Goal: Task Accomplishment & Management: Use online tool/utility

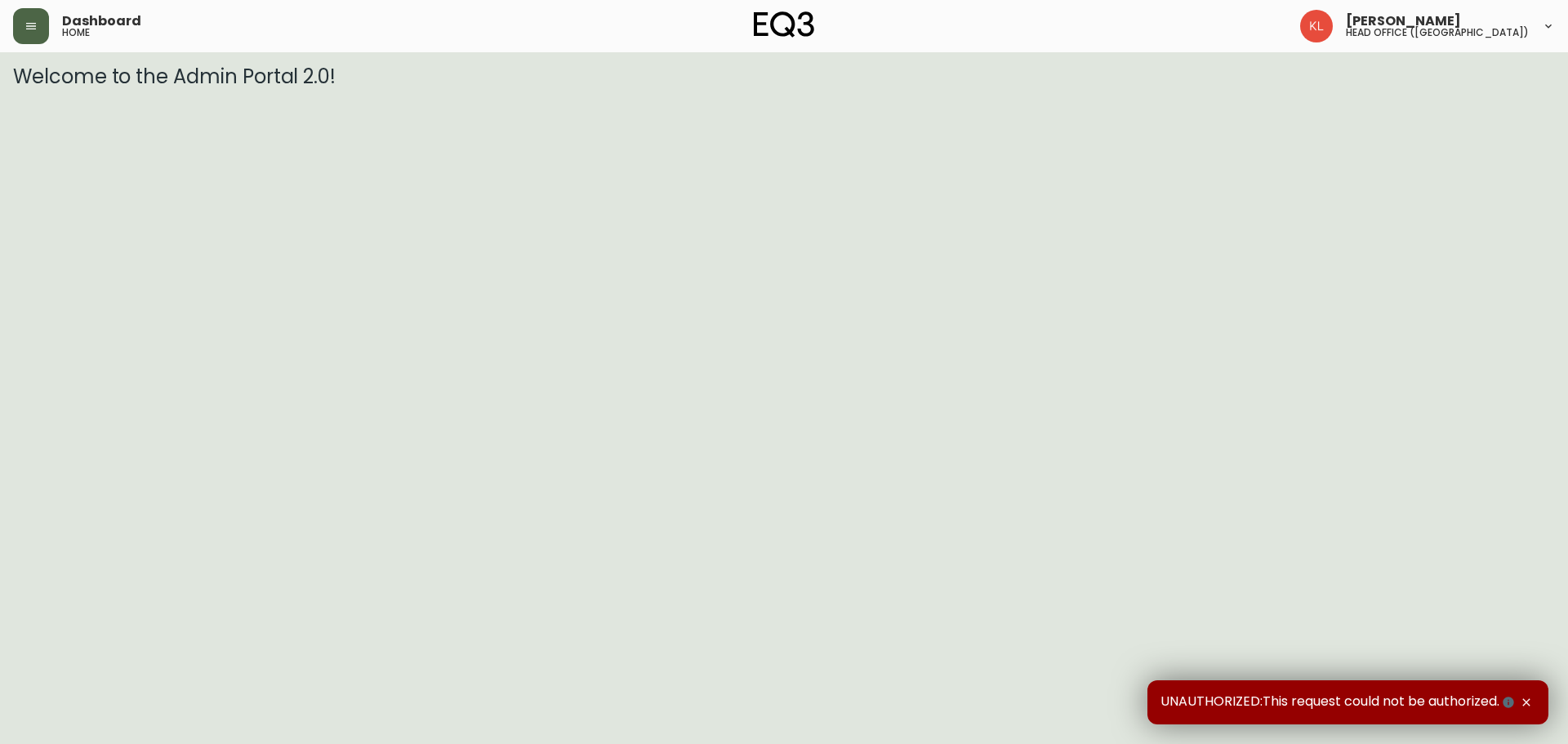
click at [30, 20] on icon "button" at bounding box center [31, 25] width 13 height 13
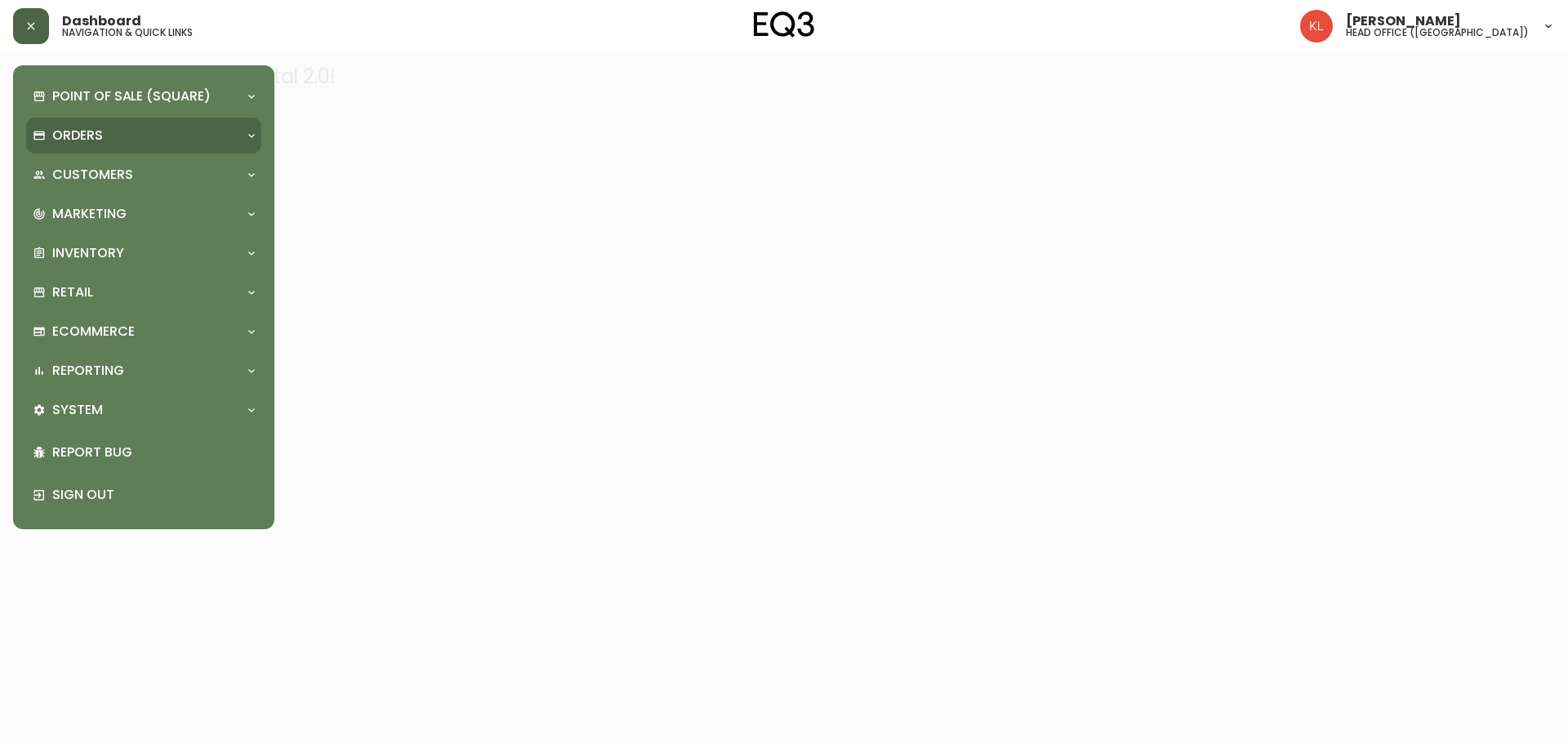
click at [108, 142] on div "Orders" at bounding box center [135, 136] width 206 height 18
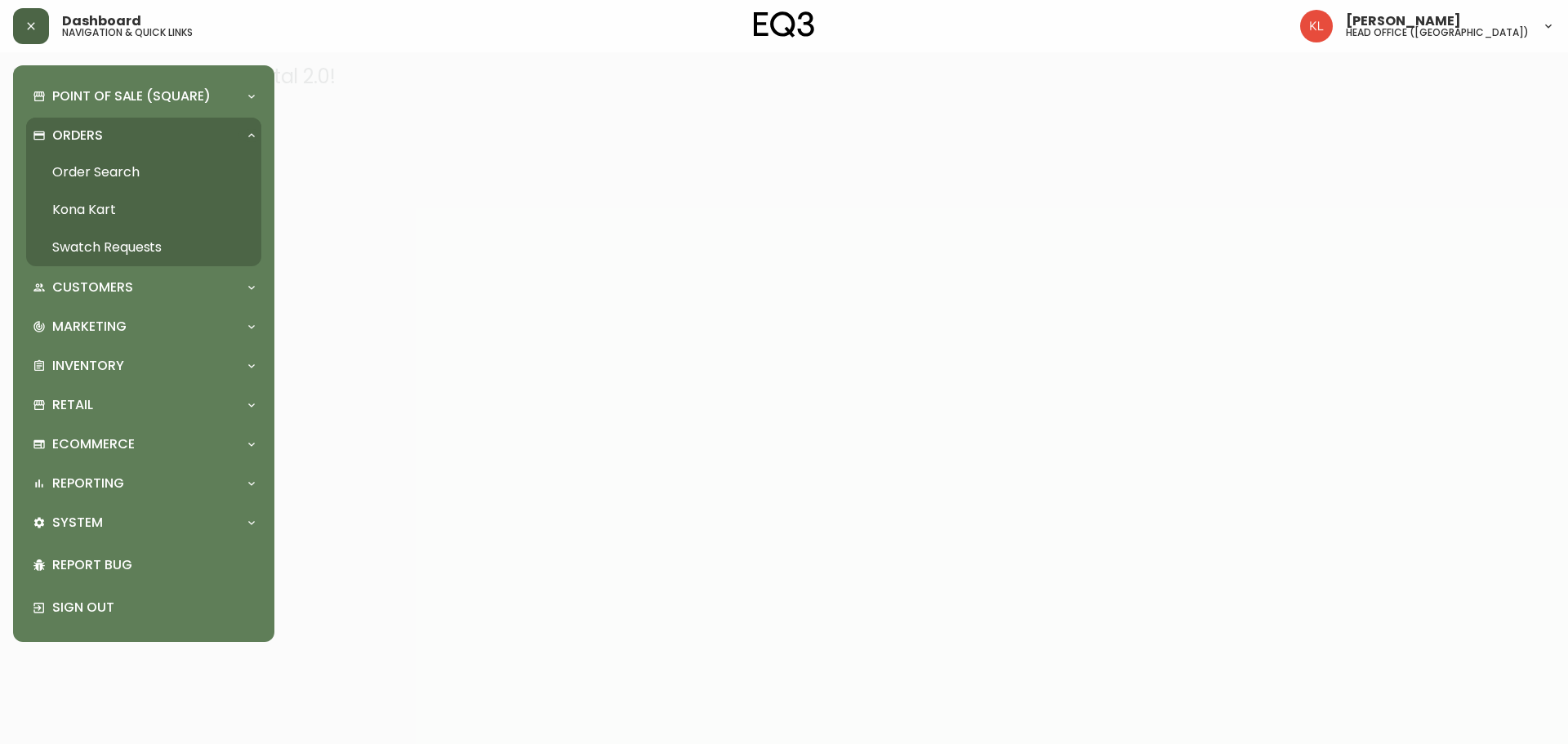
click at [122, 165] on link "Order Search" at bounding box center [144, 172] width 235 height 38
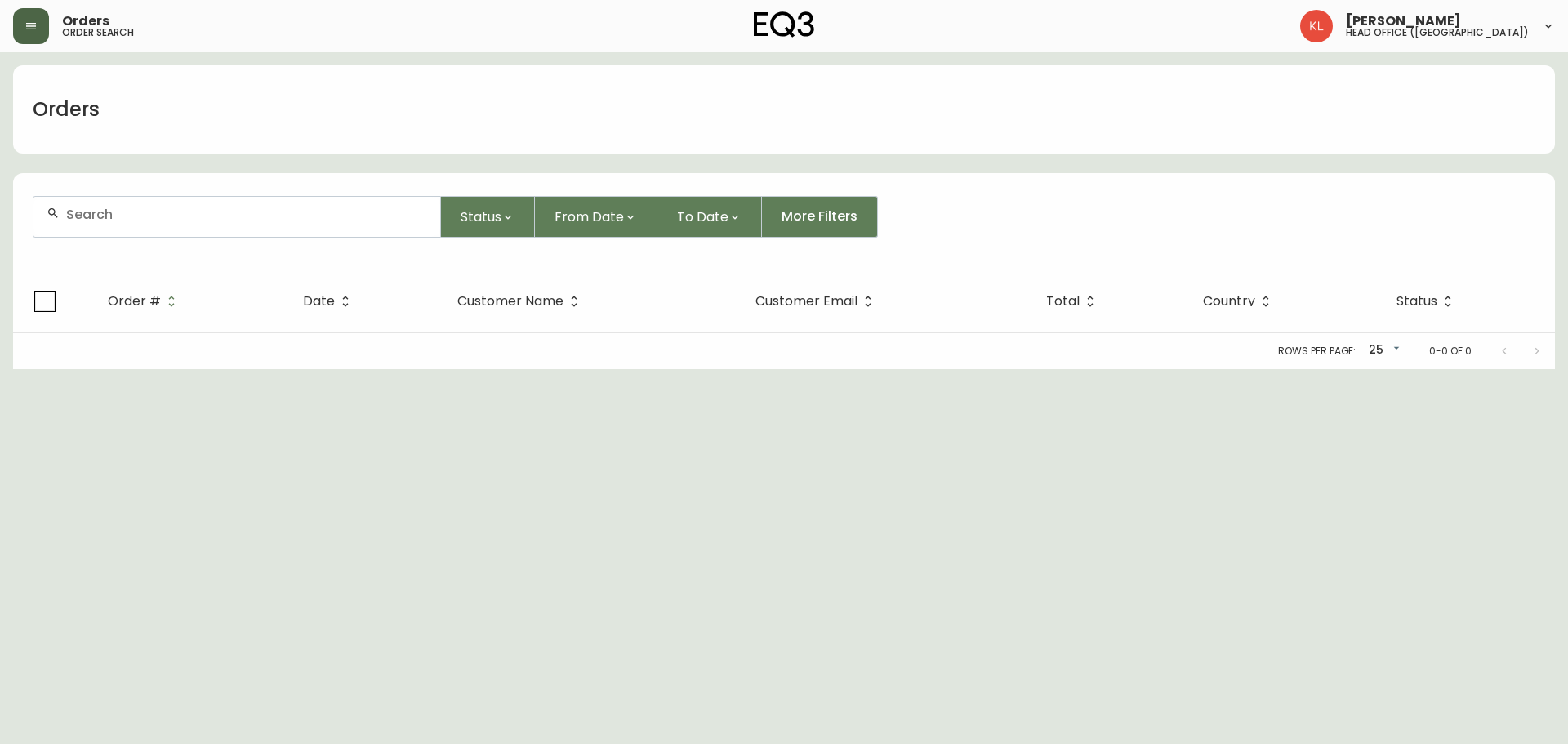
click at [187, 222] on div at bounding box center [236, 217] width 407 height 40
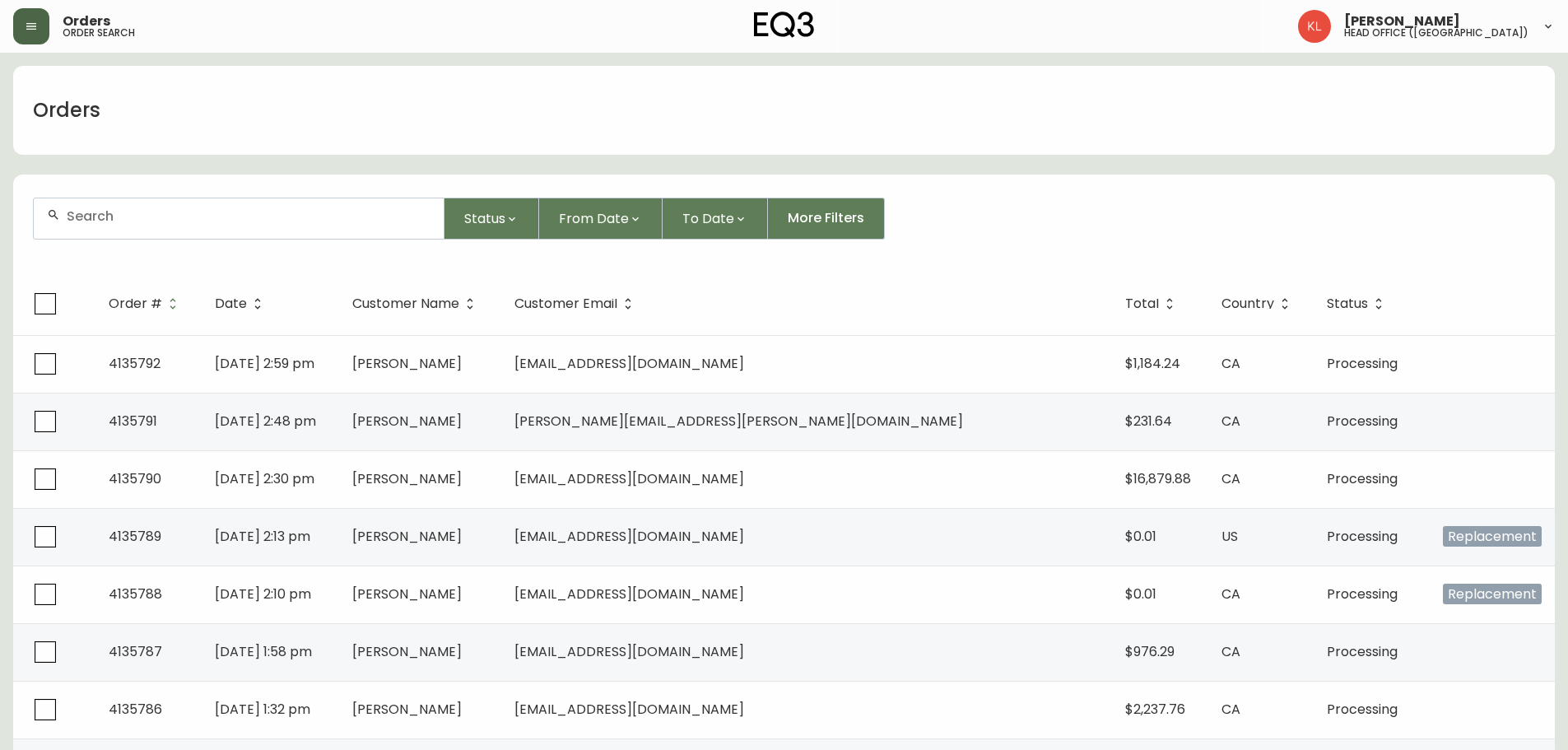
paste input "[PHONE_NUMBER]"
type input "[PHONE_NUMBER]"
click at [45, 11] on button "button" at bounding box center [31, 26] width 36 height 36
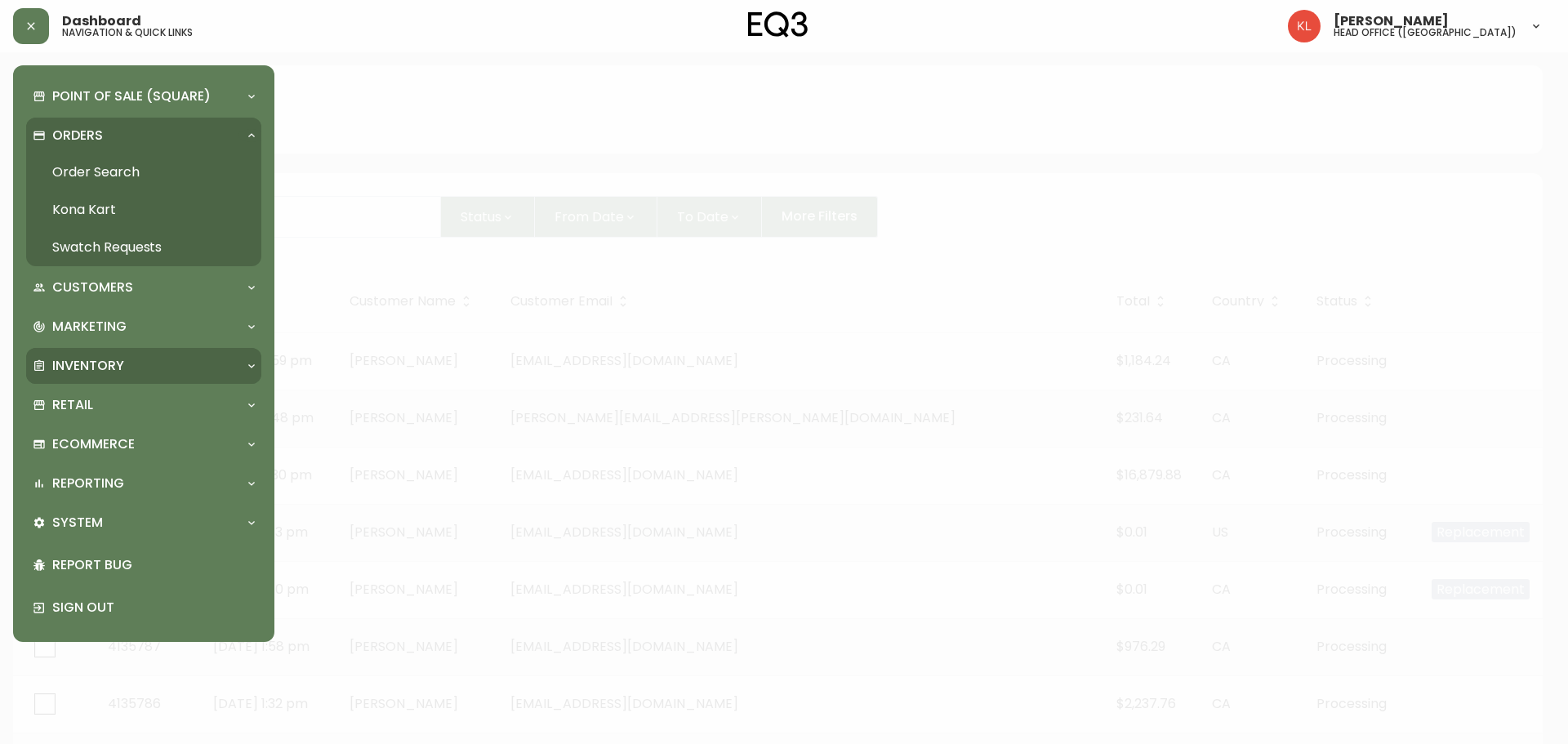
click at [155, 357] on div "Inventory" at bounding box center [135, 366] width 206 height 18
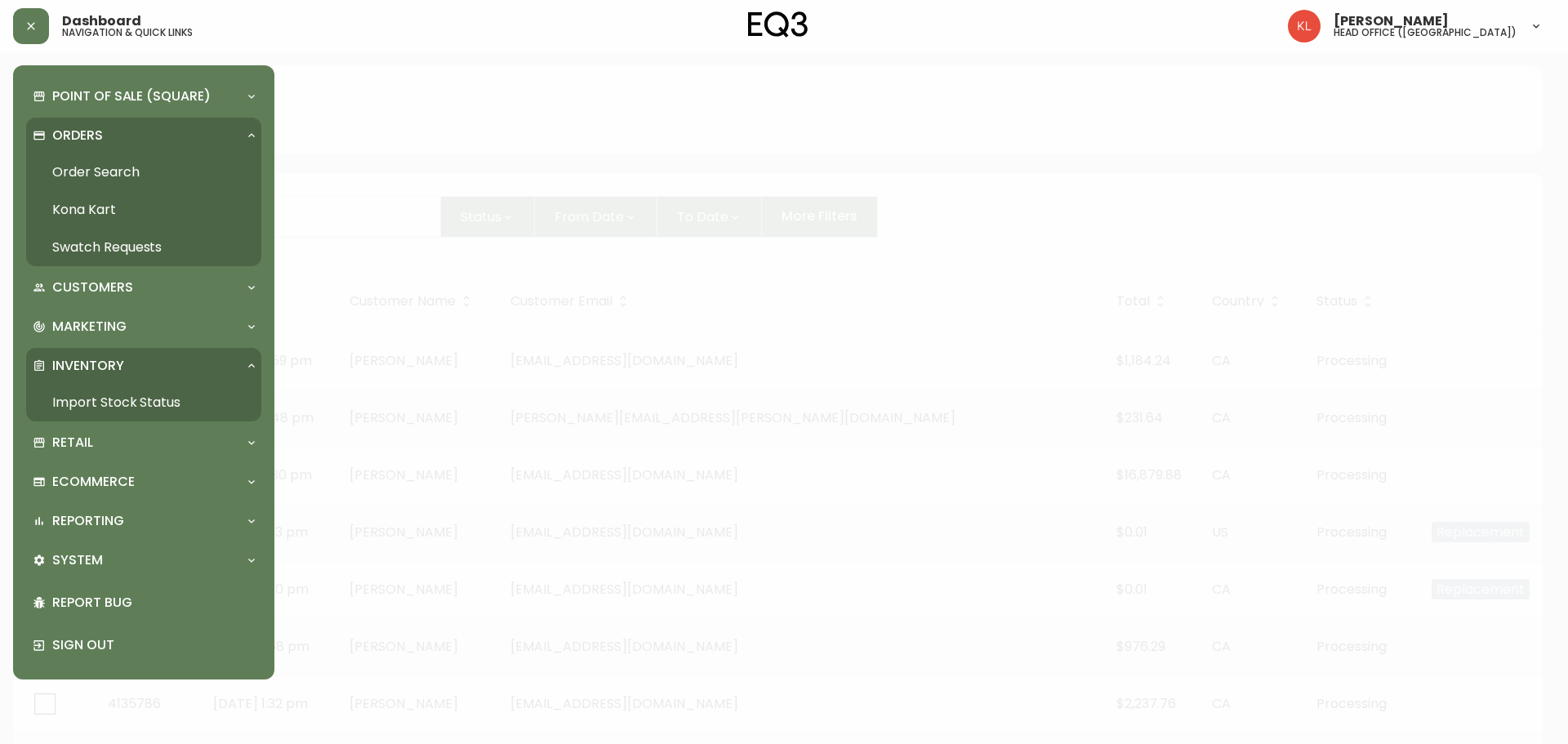
click at [141, 402] on link "Import Stock Status" at bounding box center [144, 403] width 235 height 38
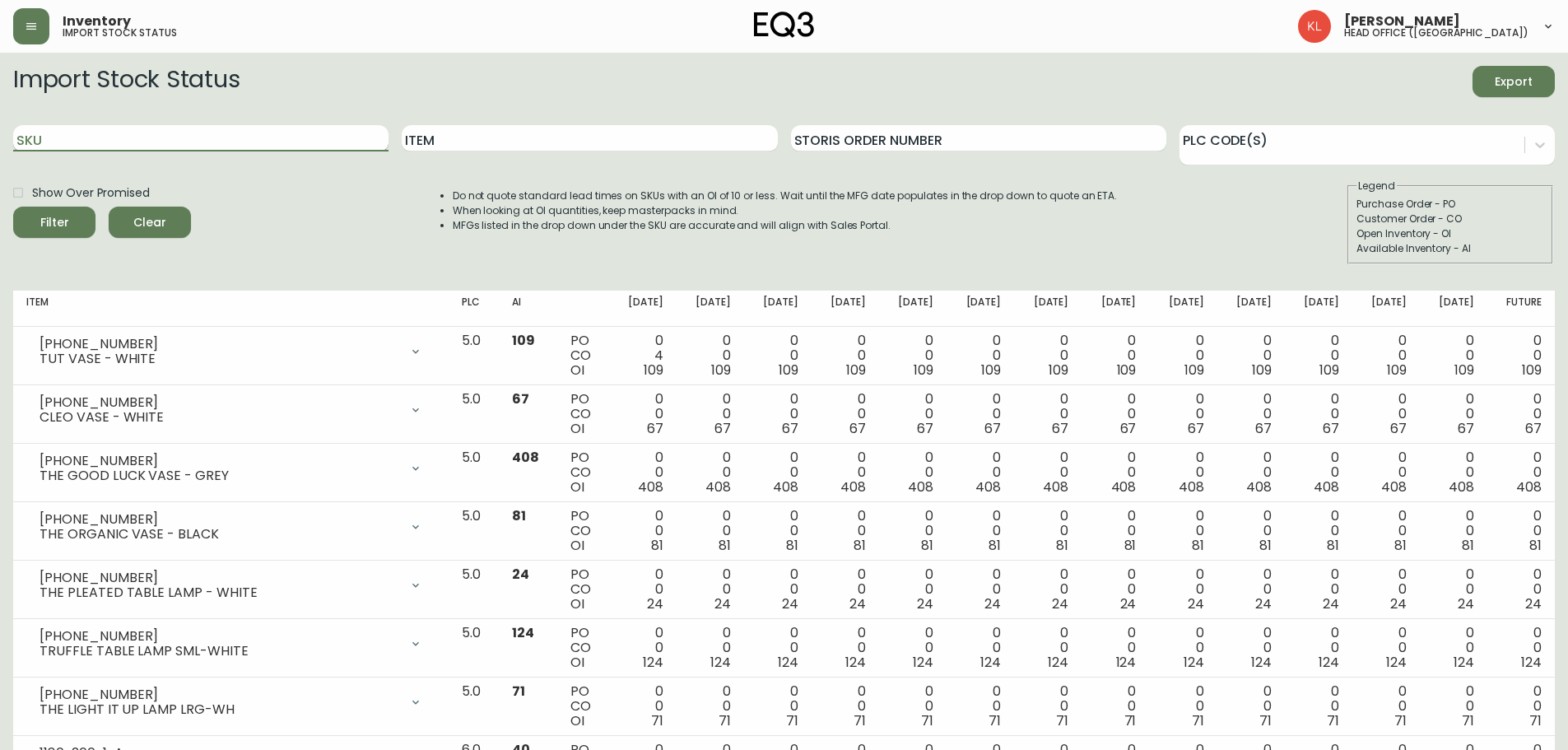
click at [214, 146] on input "SKU" at bounding box center [200, 139] width 375 height 26
paste input "[PHONE_NUMBER]"
type input "[PHONE_NUMBER]"
click at [13, 206] on button "Filter" at bounding box center [54, 221] width 82 height 31
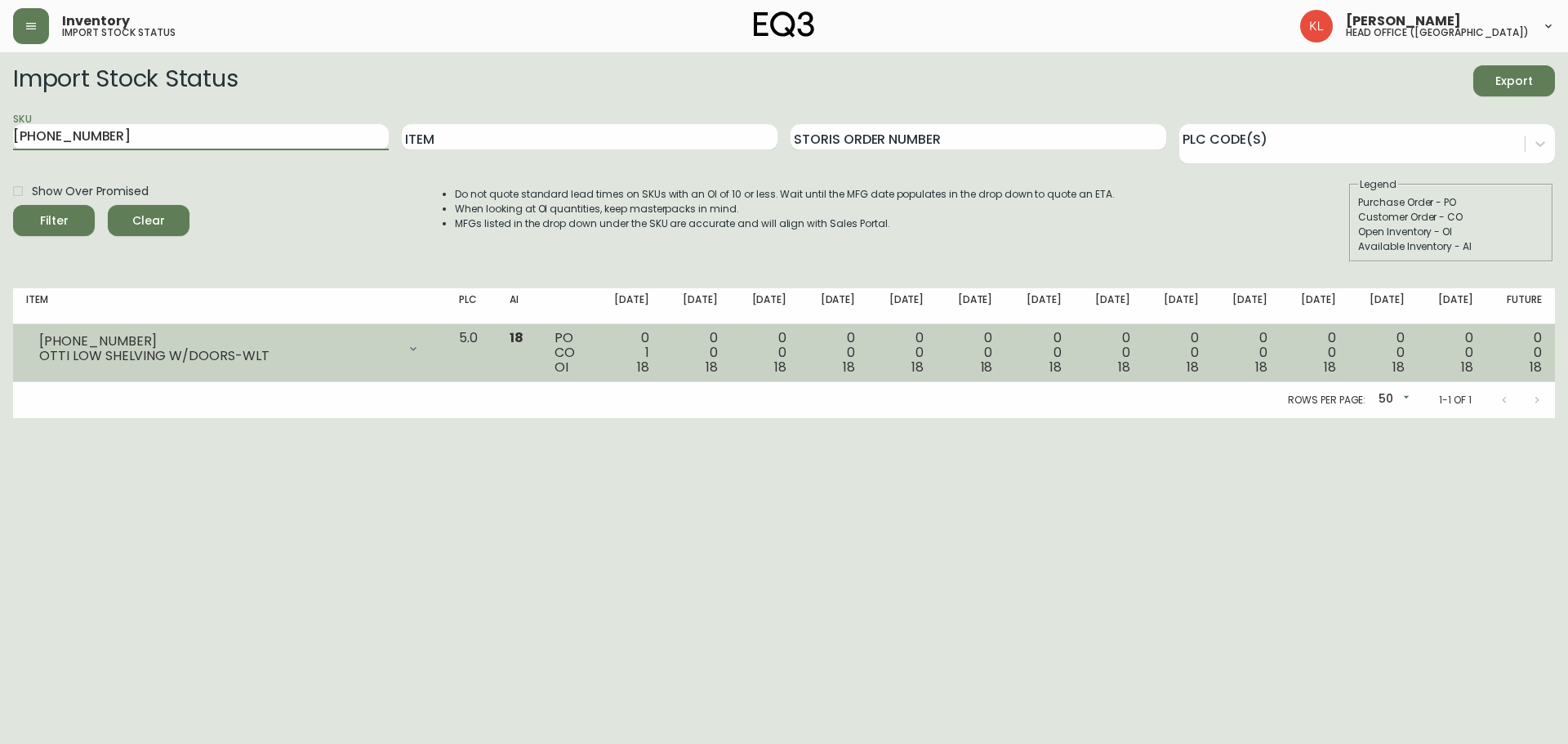
click at [420, 350] on icon at bounding box center [413, 348] width 13 height 13
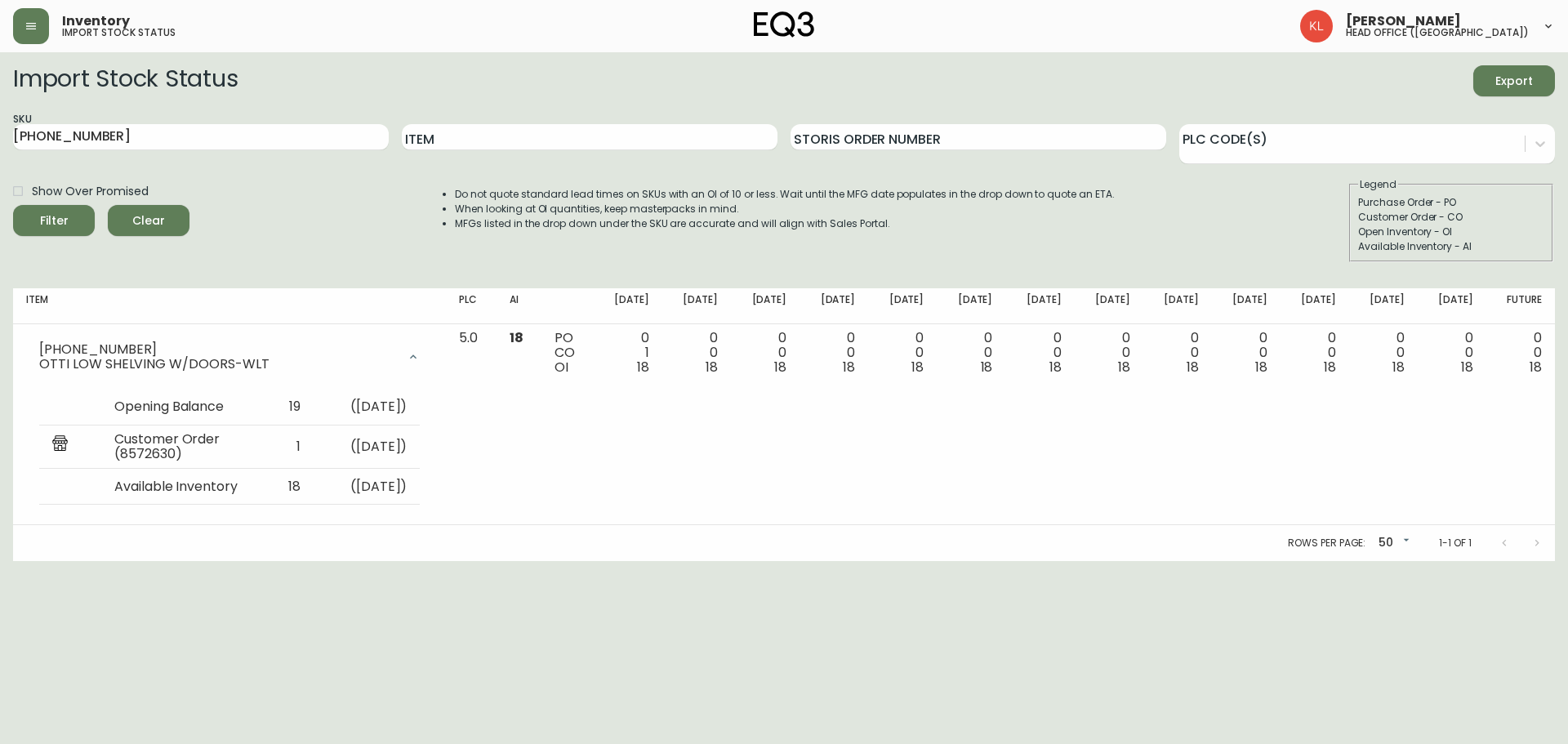
click at [1522, 80] on span "Export" at bounding box center [1513, 81] width 55 height 20
click at [73, 231] on button "Filter" at bounding box center [53, 220] width 81 height 31
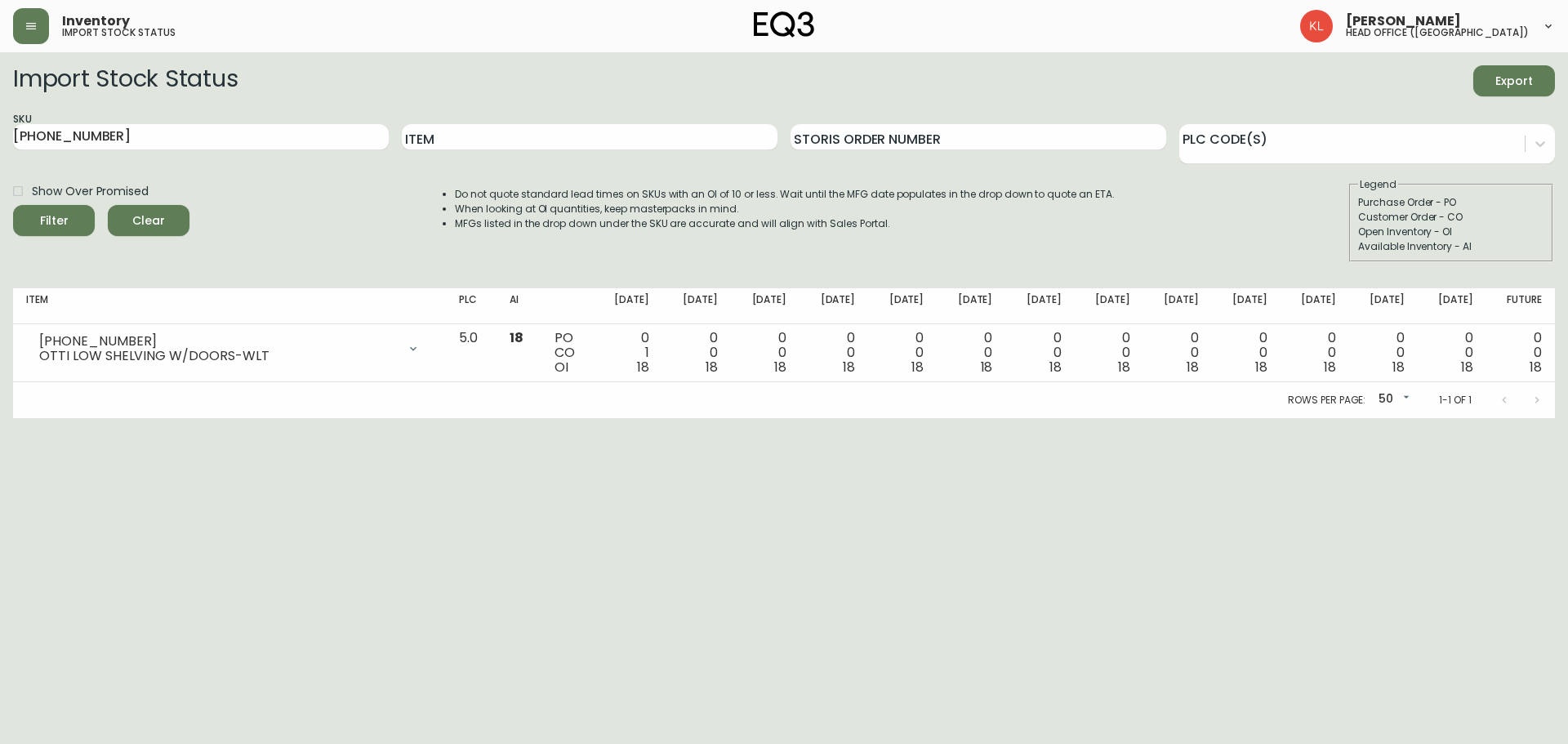
click at [43, 214] on icon "submit" at bounding box center [47, 218] width 18 height 18
click at [66, 223] on div "Filter" at bounding box center [54, 221] width 29 height 20
click at [180, 227] on button "Clear" at bounding box center [148, 220] width 81 height 31
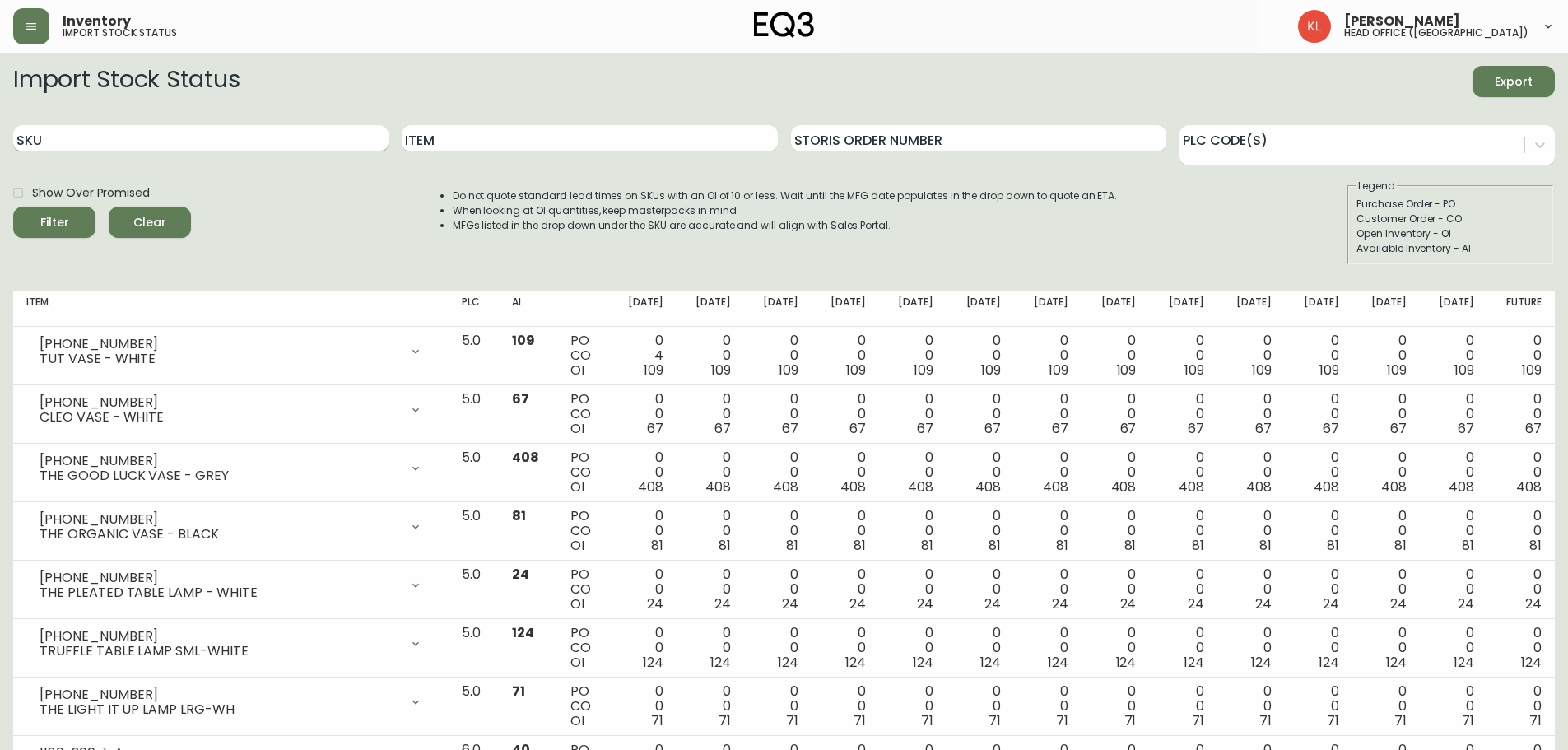
click at [66, 135] on input "SKU" at bounding box center [200, 139] width 375 height 26
paste input "[PHONE_NUMBER]"
type input "[PHONE_NUMBER]"
click at [13, 206] on button "Filter" at bounding box center [54, 221] width 82 height 31
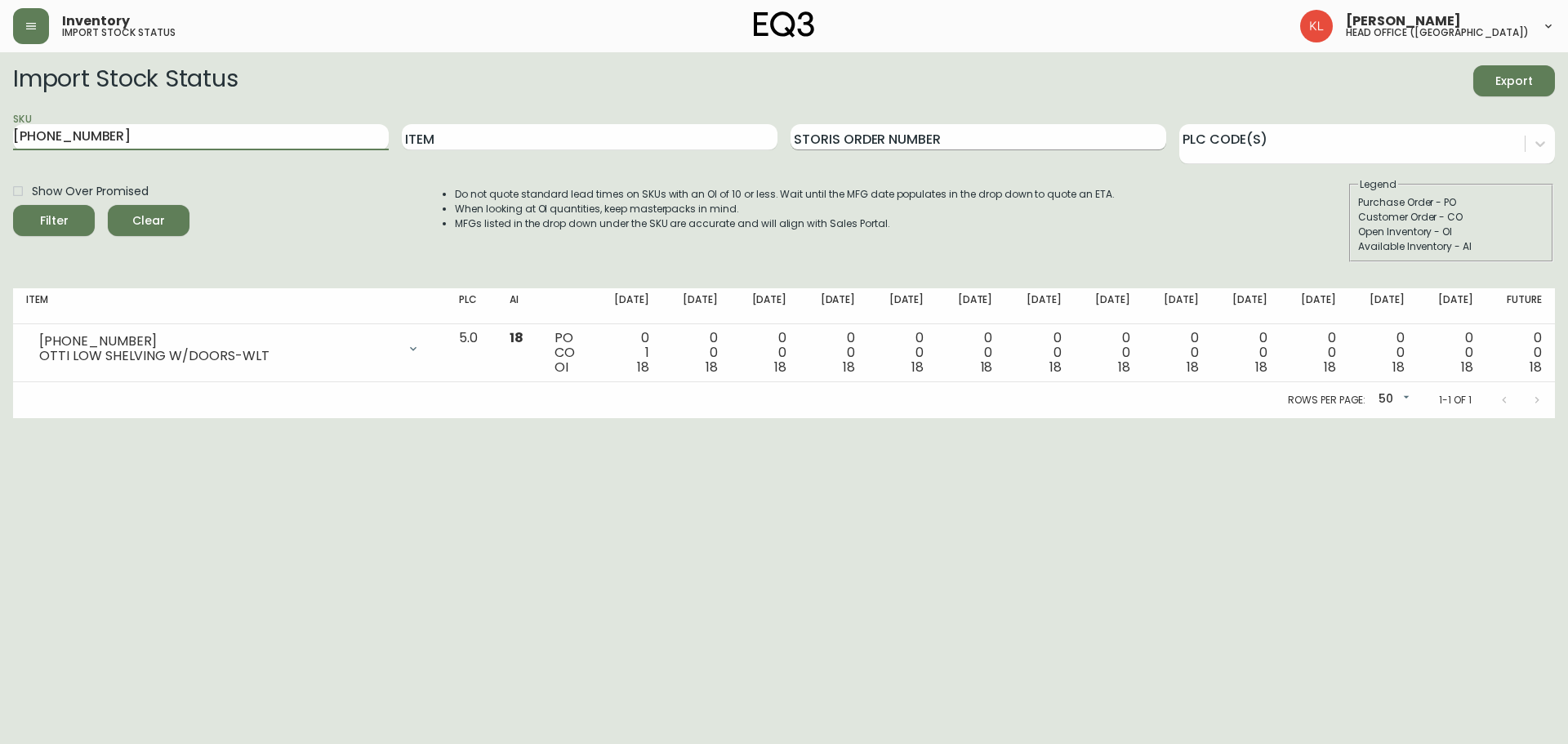
click at [926, 135] on input "Storis Order Number" at bounding box center [977, 137] width 375 height 26
paste input "1101923638"
type input "1101923638"
drag, startPoint x: 312, startPoint y: 134, endPoint x: -428, endPoint y: 94, distance: 741.1
click at [0, 94] on html "Inventory import stock status [PERSON_NAME] head office ([GEOGRAPHIC_DATA]) Imp…" at bounding box center [784, 209] width 1568 height 418
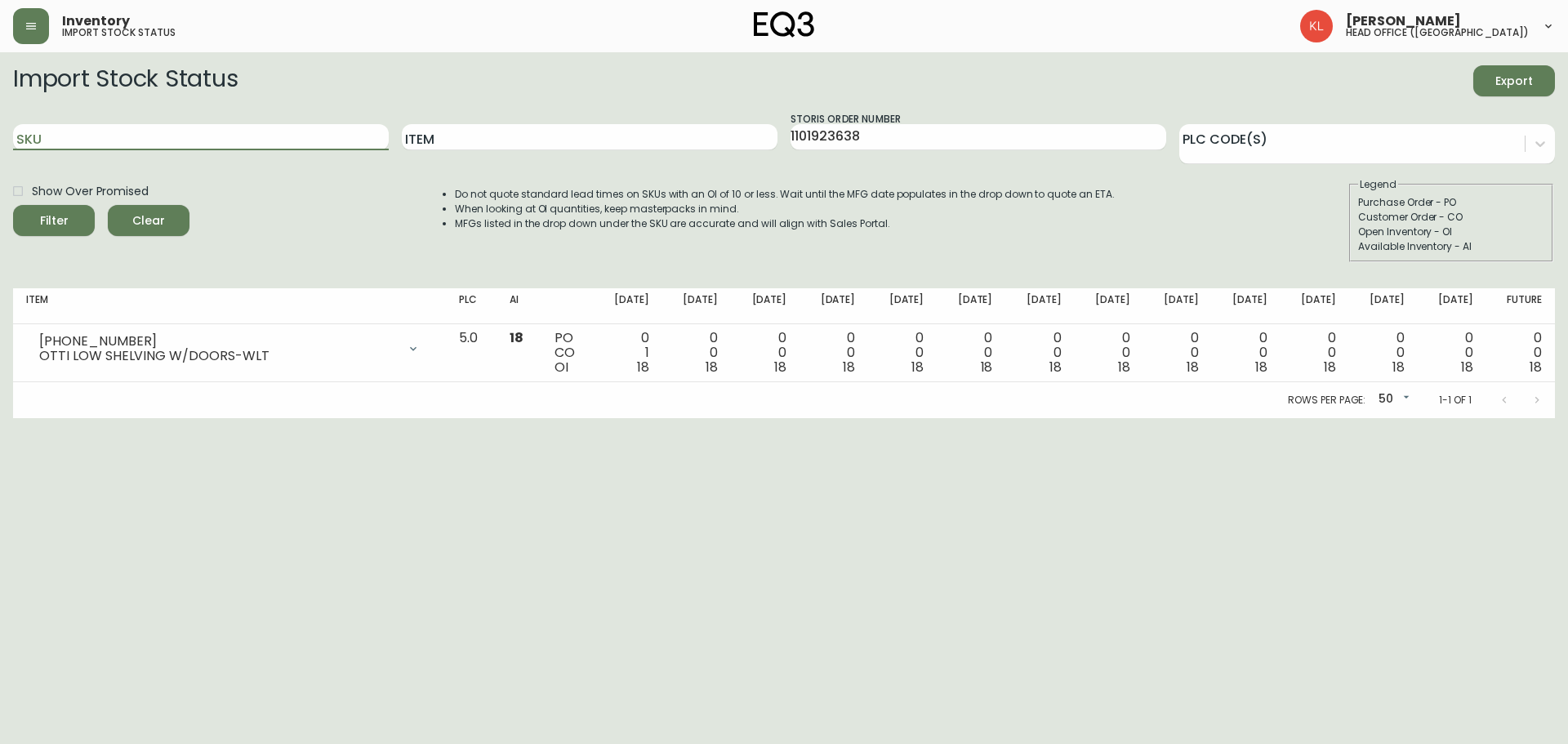
click at [13, 205] on button "Filter" at bounding box center [53, 220] width 81 height 31
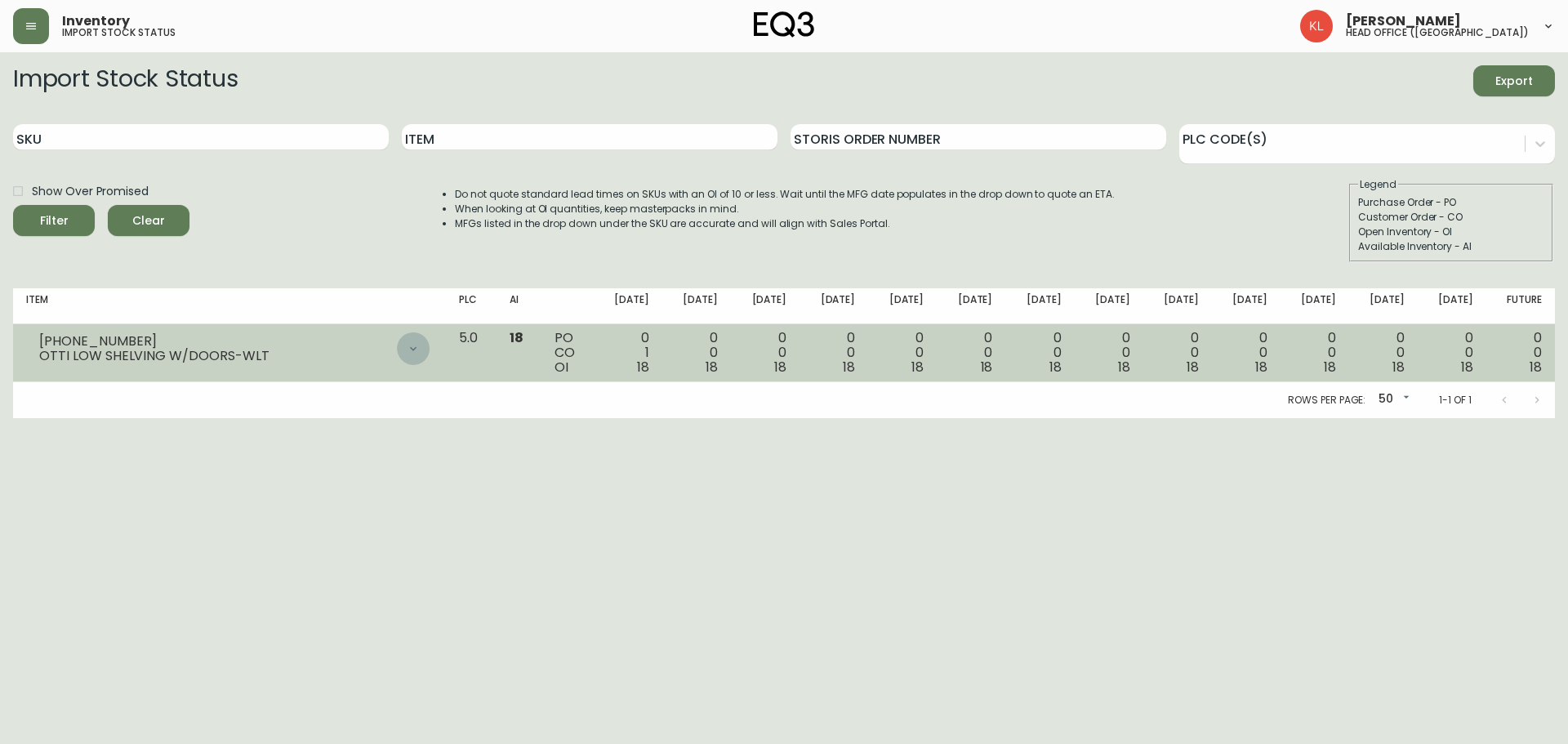
click at [430, 357] on div at bounding box center [412, 348] width 32 height 32
